Goal: Task Accomplishment & Management: Manage account settings

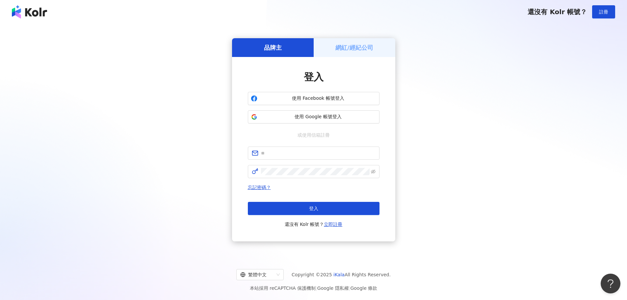
click at [36, 13] on img at bounding box center [29, 11] width 35 height 13
click at [308, 118] on span "使用 Google 帳號登入" at bounding box center [318, 116] width 116 height 7
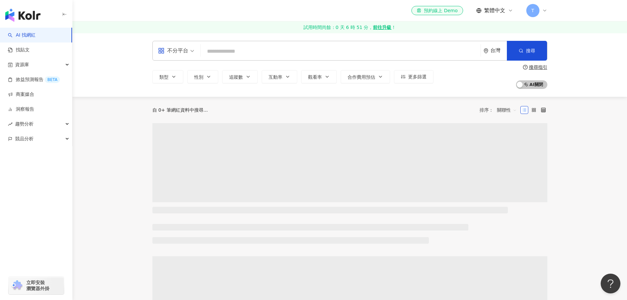
click at [546, 11] on icon at bounding box center [544, 10] width 5 height 5
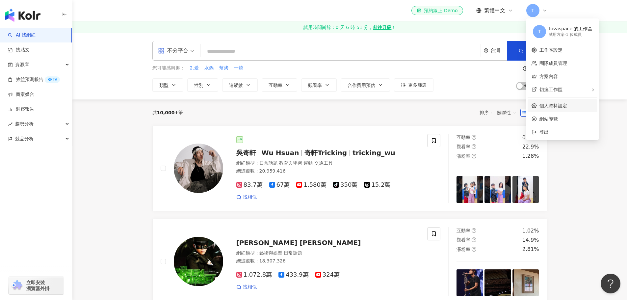
click at [567, 108] on link "個人資料設定" at bounding box center [553, 105] width 28 height 5
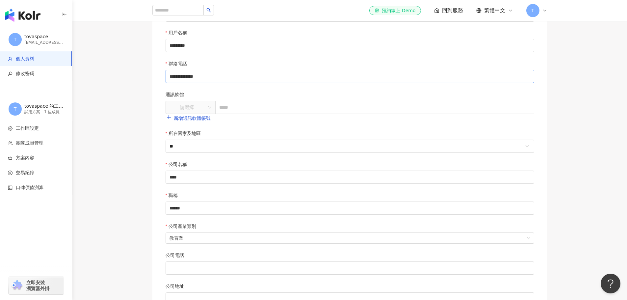
scroll to position [33, 0]
